Goal: Navigation & Orientation: Find specific page/section

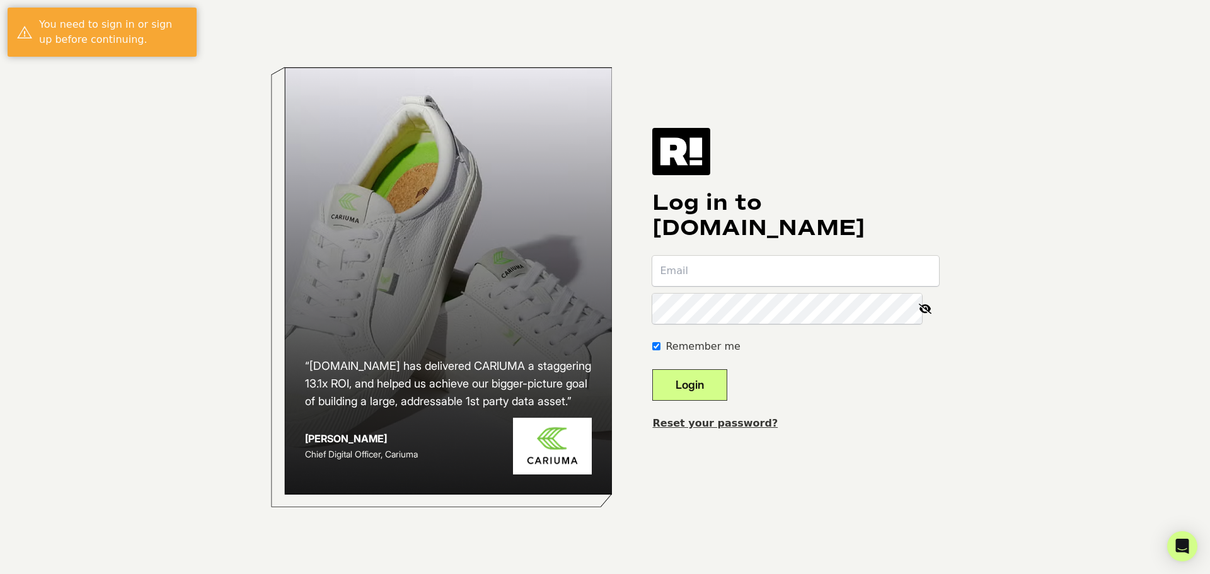
type input "[EMAIL_ADDRESS][DOMAIN_NAME]"
click at [709, 386] on button "Login" at bounding box center [689, 385] width 75 height 32
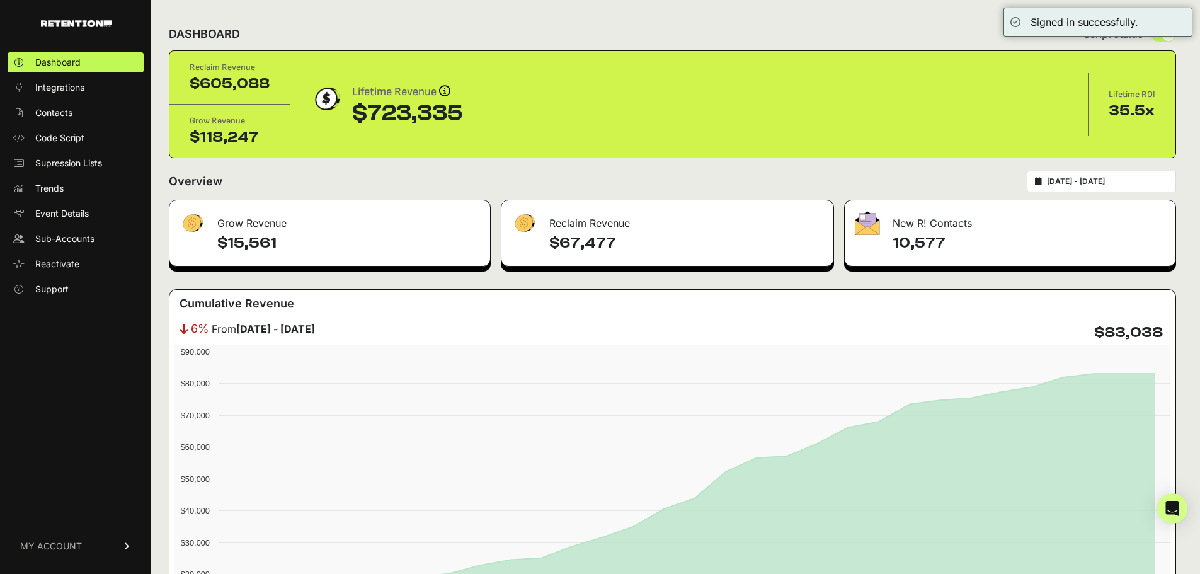
click at [126, 541] on link "MY ACCOUNT" at bounding box center [76, 546] width 136 height 38
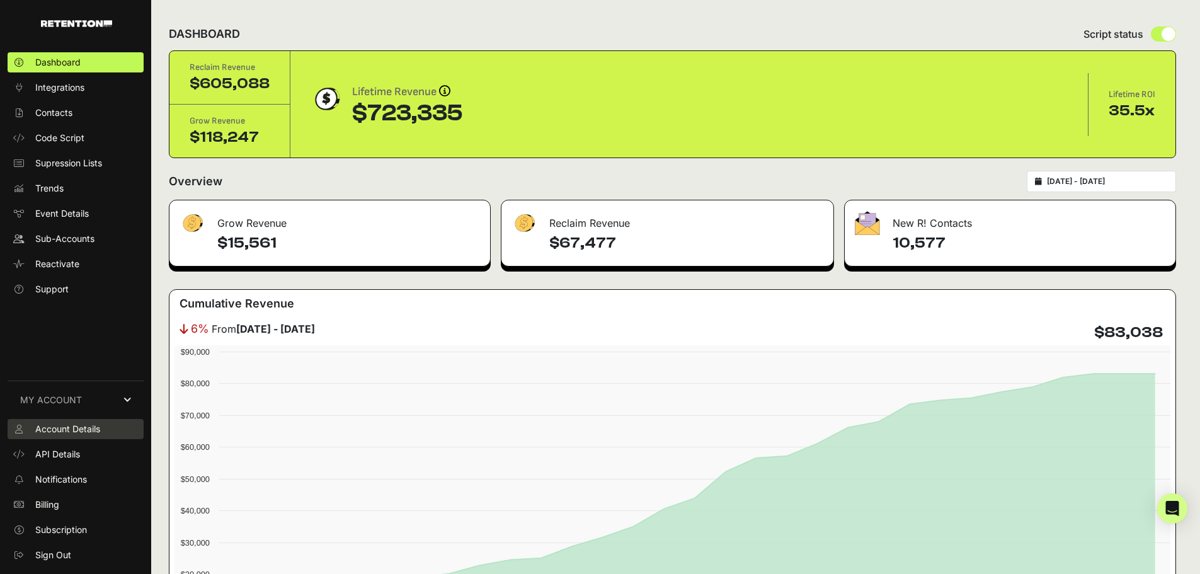
click at [77, 431] on span "Account Details" at bounding box center [67, 429] width 65 height 13
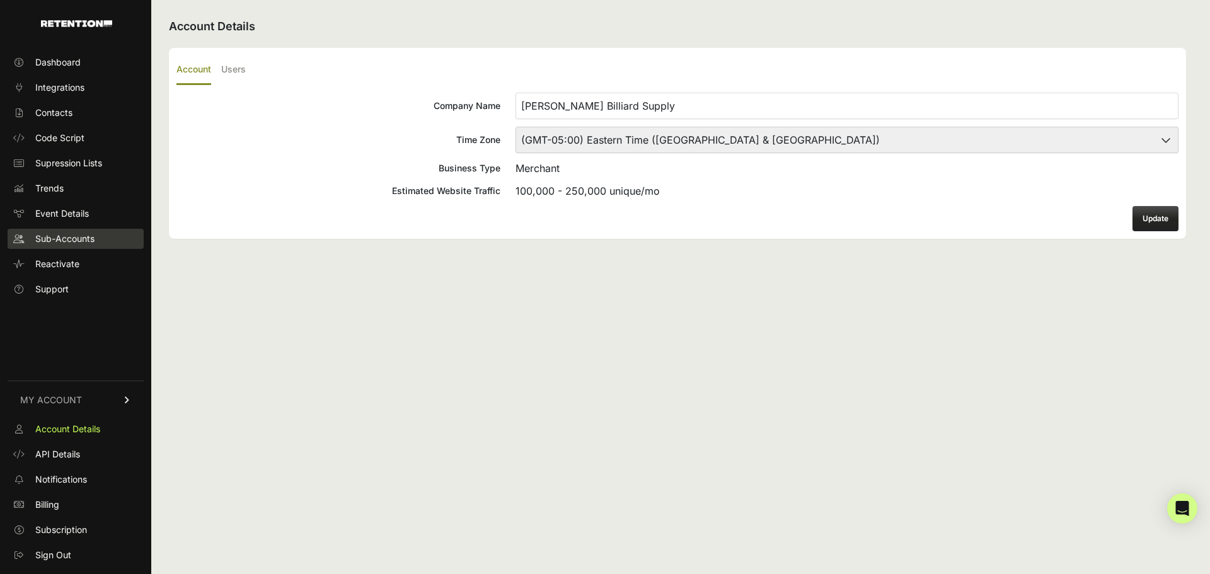
click at [78, 238] on span "Sub-Accounts" at bounding box center [64, 238] width 59 height 13
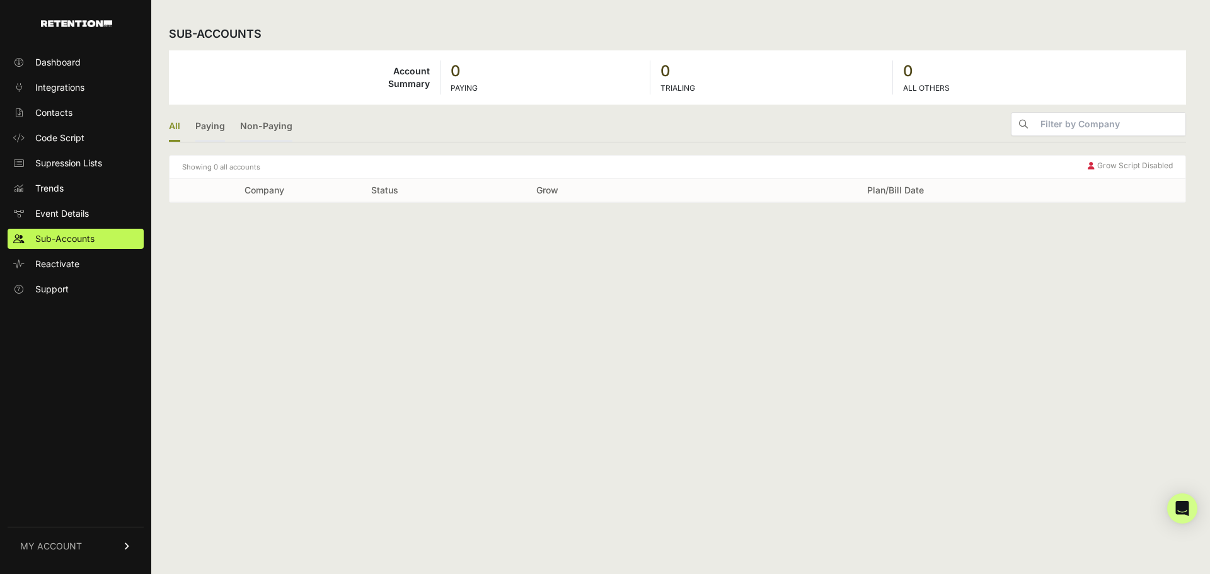
click at [345, 77] on td "Account Summary" at bounding box center [305, 77] width 272 height 34
click at [318, 199] on th "Company" at bounding box center [263, 190] width 189 height 23
click at [83, 59] on link "Dashboard" at bounding box center [76, 62] width 136 height 20
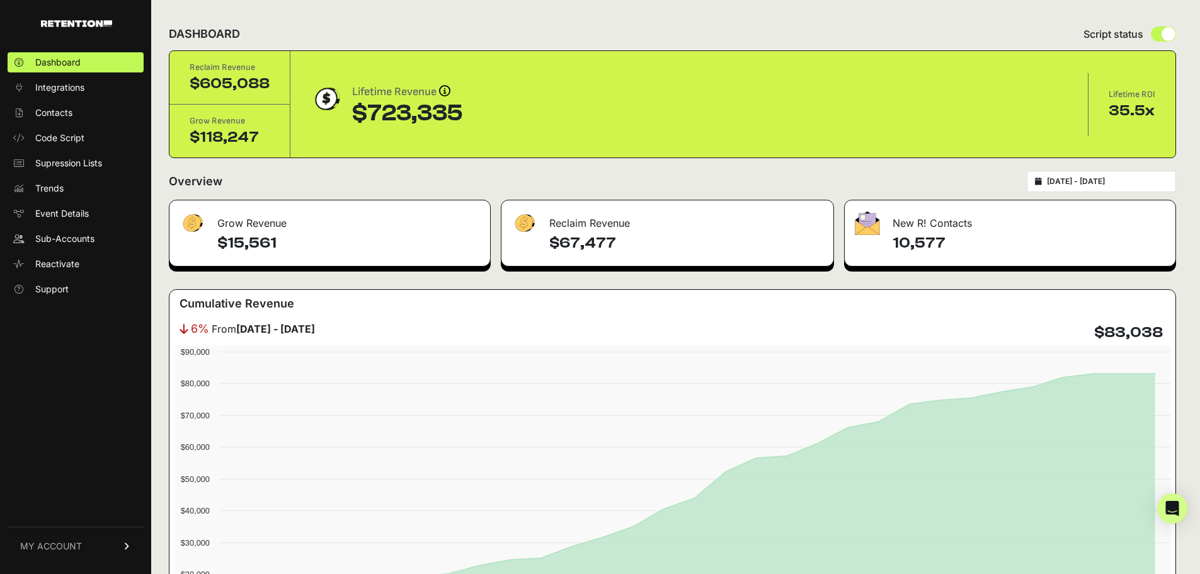
click at [92, 93] on link "Integrations" at bounding box center [76, 87] width 136 height 20
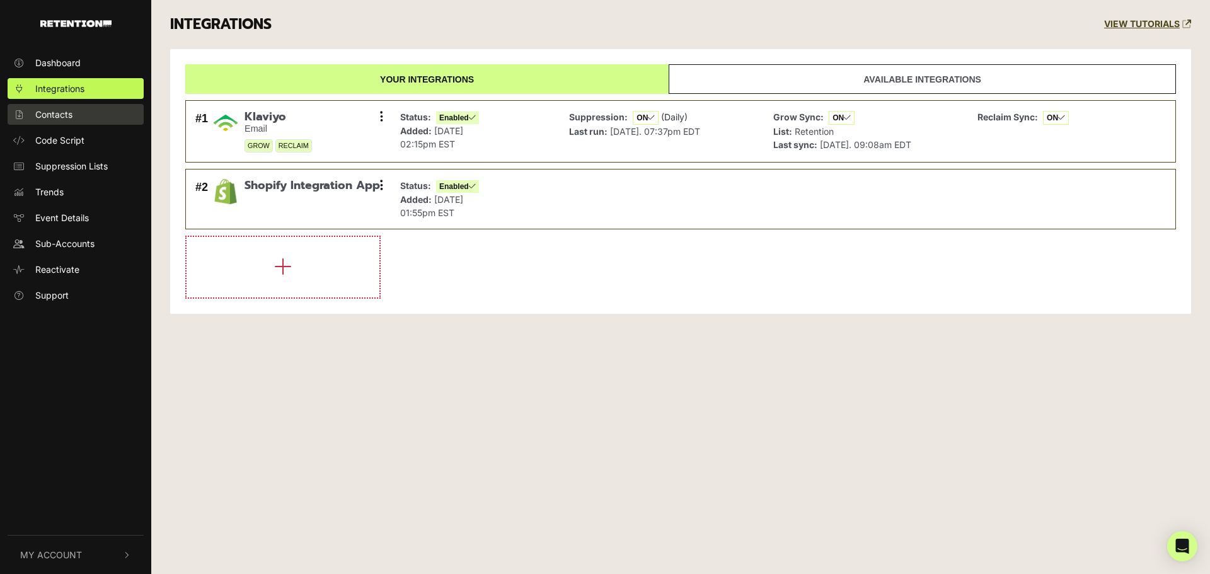
click at [93, 119] on link "Contacts" at bounding box center [76, 114] width 136 height 21
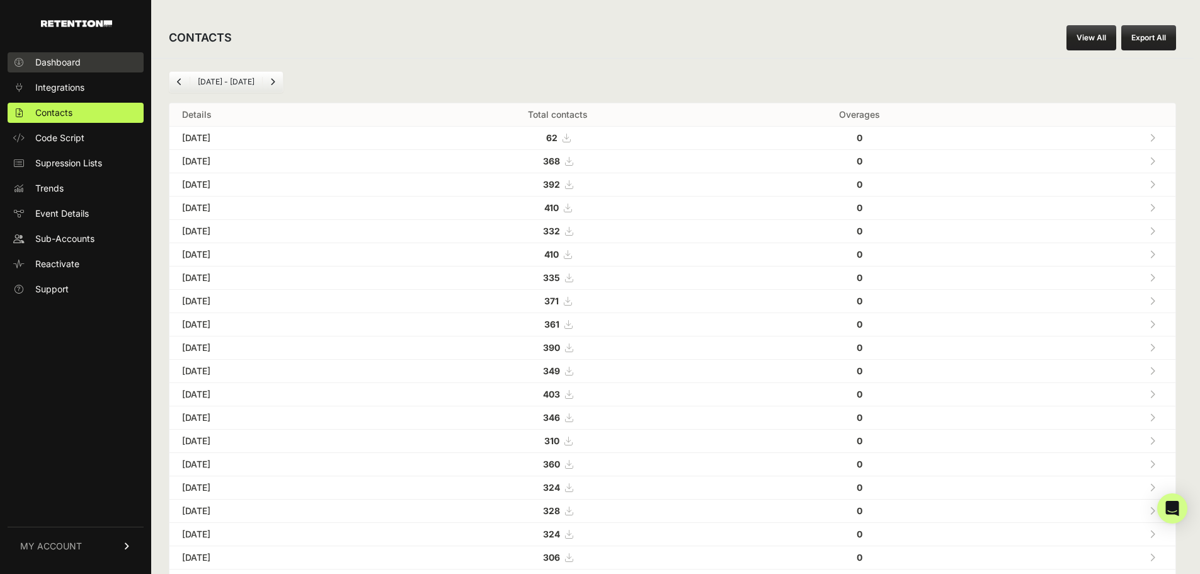
click at [85, 71] on link "Dashboard" at bounding box center [76, 62] width 136 height 20
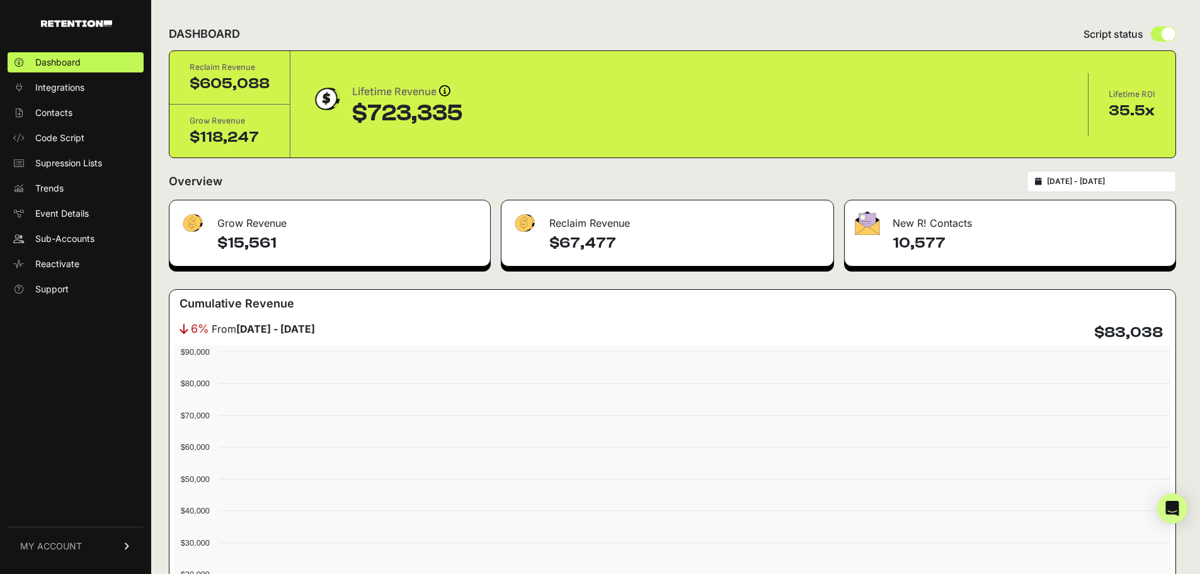
click at [119, 548] on link "MY ACCOUNT" at bounding box center [76, 546] width 136 height 38
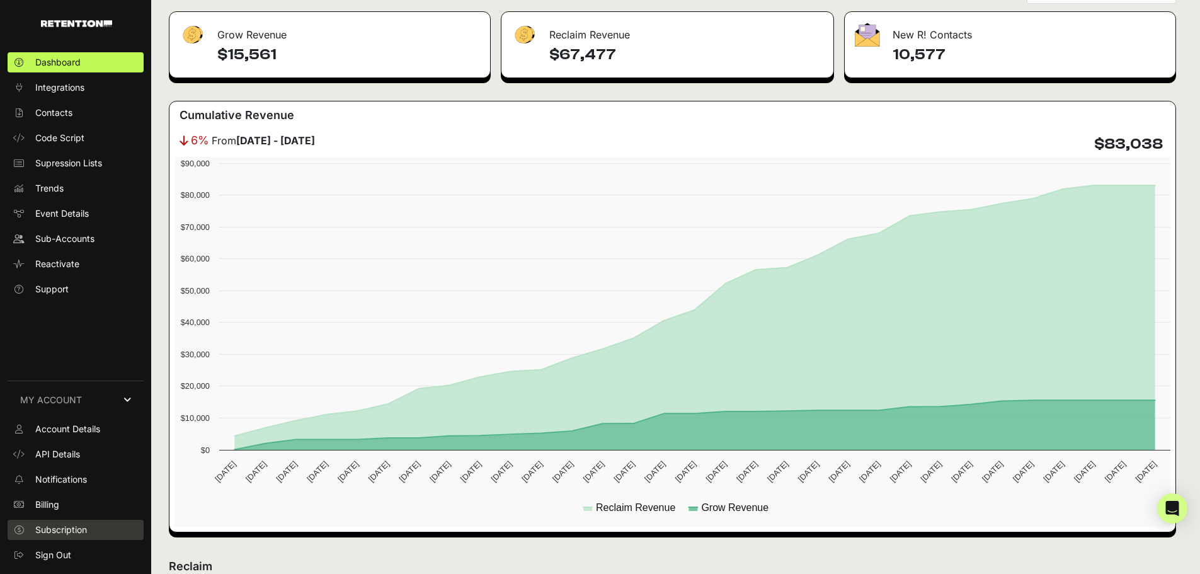
scroll to position [189, 0]
click at [93, 532] on link "Subscription" at bounding box center [76, 530] width 136 height 20
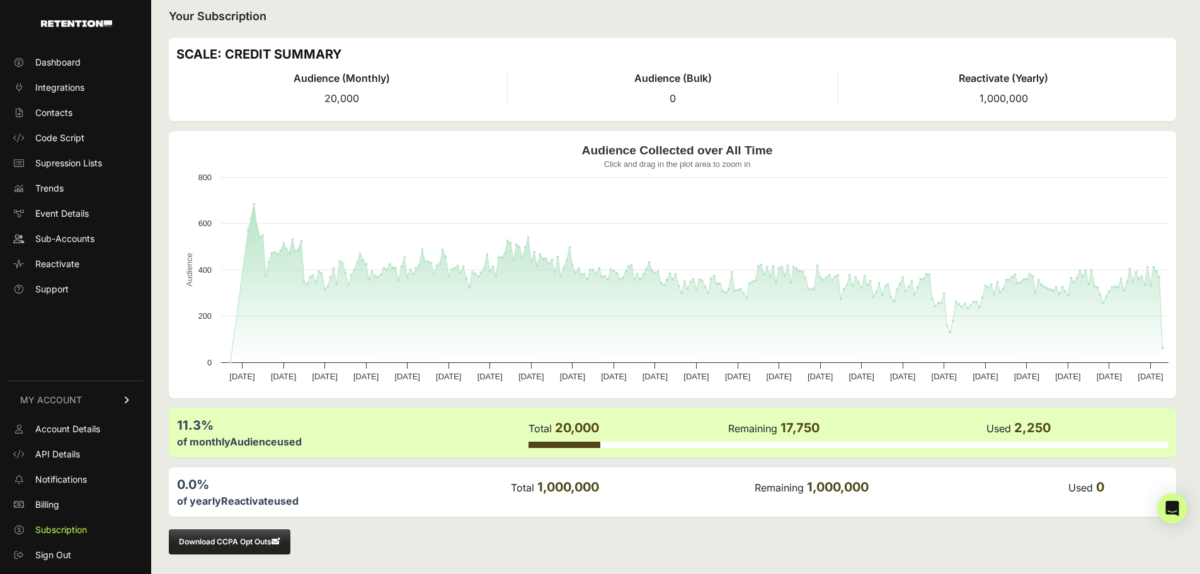
scroll to position [13, 0]
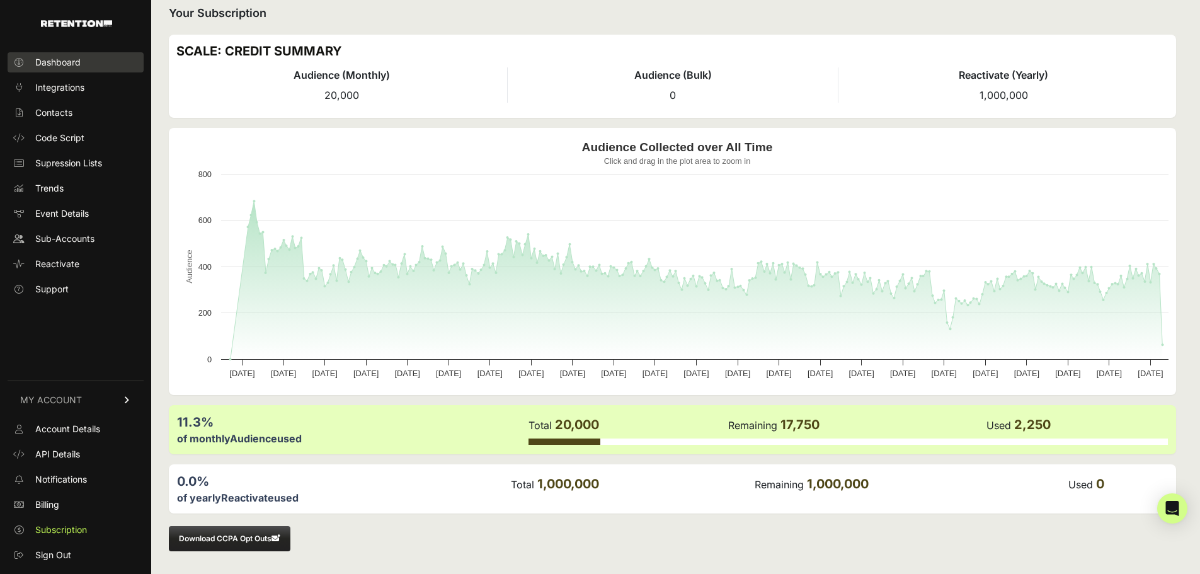
click at [72, 66] on span "Dashboard" at bounding box center [57, 62] width 45 height 13
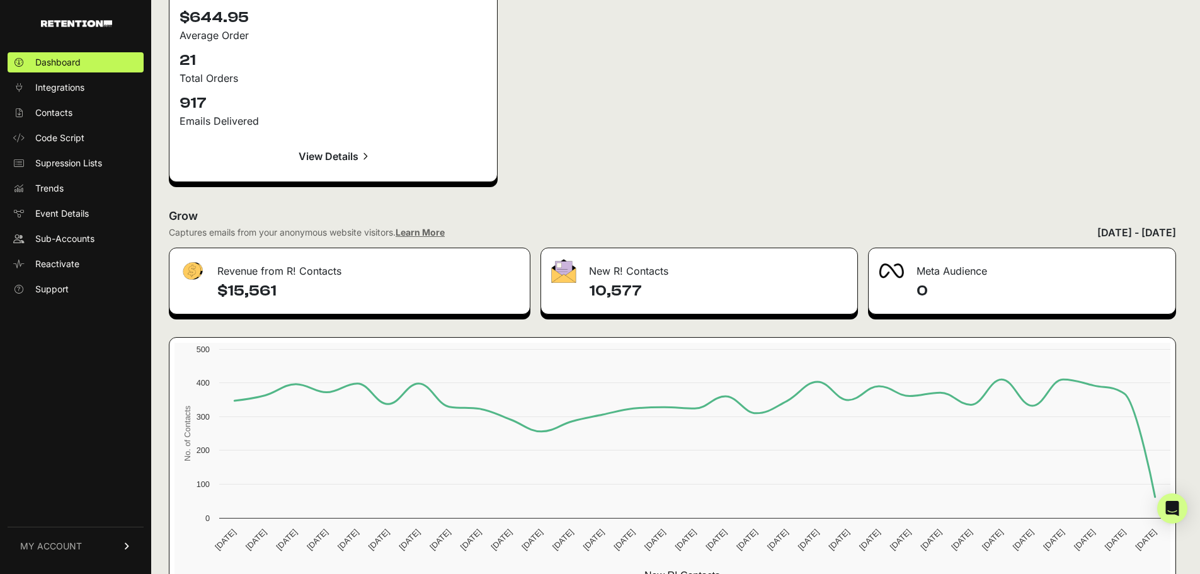
scroll to position [1889, 0]
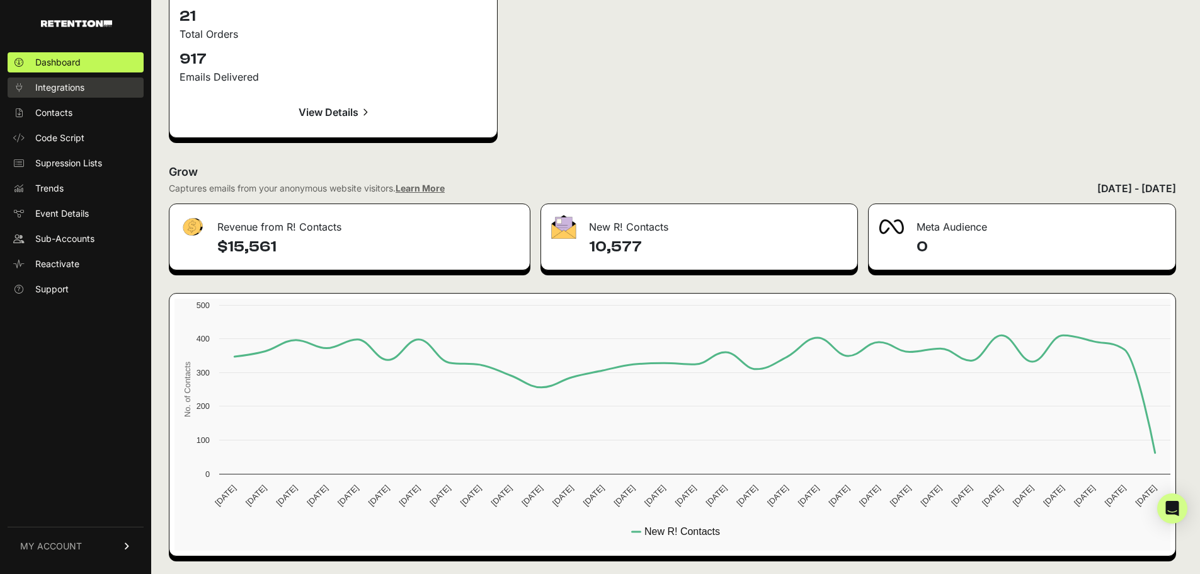
click at [80, 89] on span "Integrations" at bounding box center [59, 87] width 49 height 13
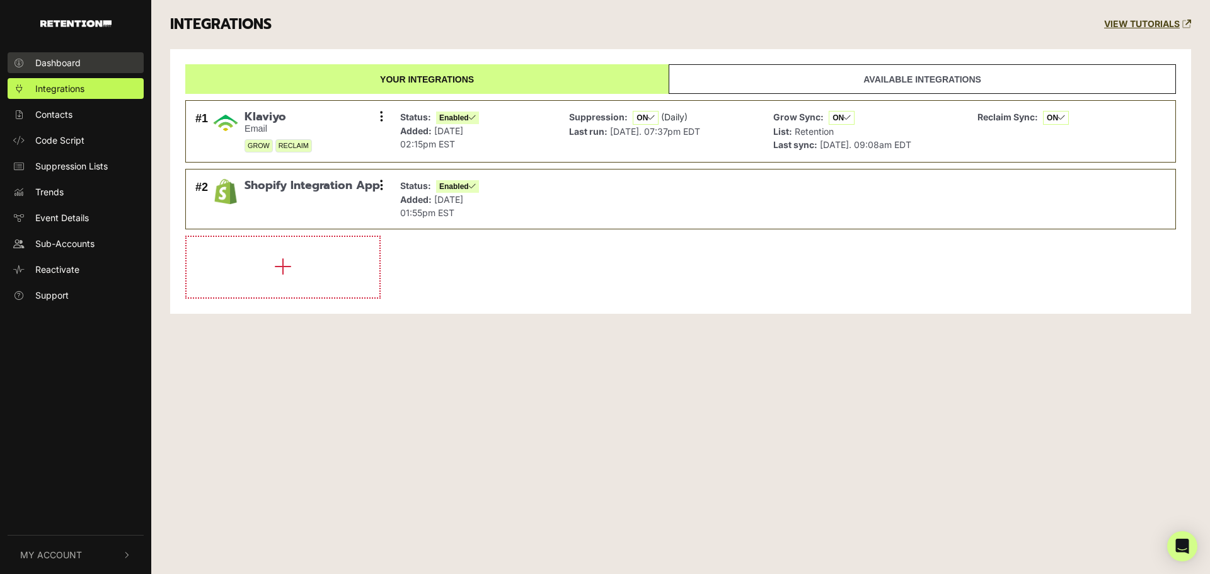
click at [77, 64] on span "Dashboard" at bounding box center [57, 62] width 45 height 13
